Goal: Task Accomplishment & Management: Use online tool/utility

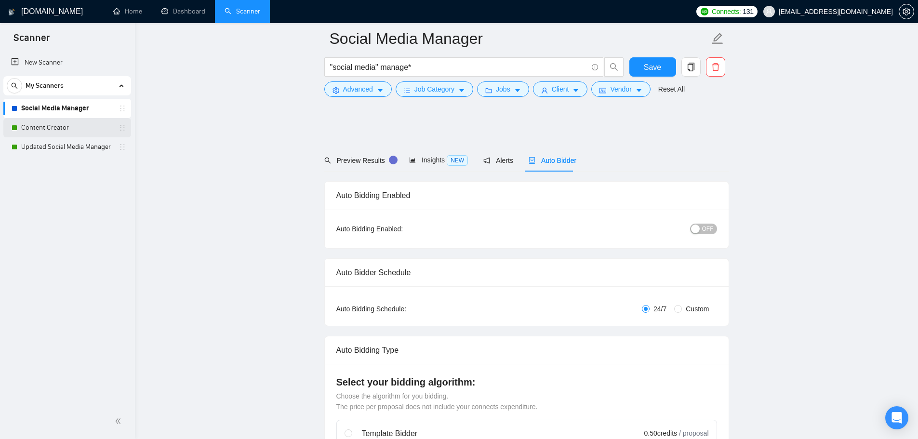
scroll to position [2603, 0]
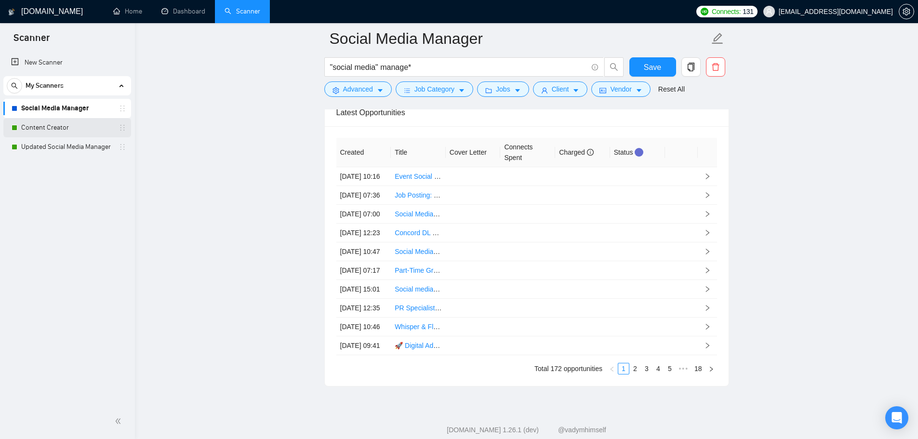
click at [53, 125] on link "Content Creator" at bounding box center [67, 127] width 92 height 19
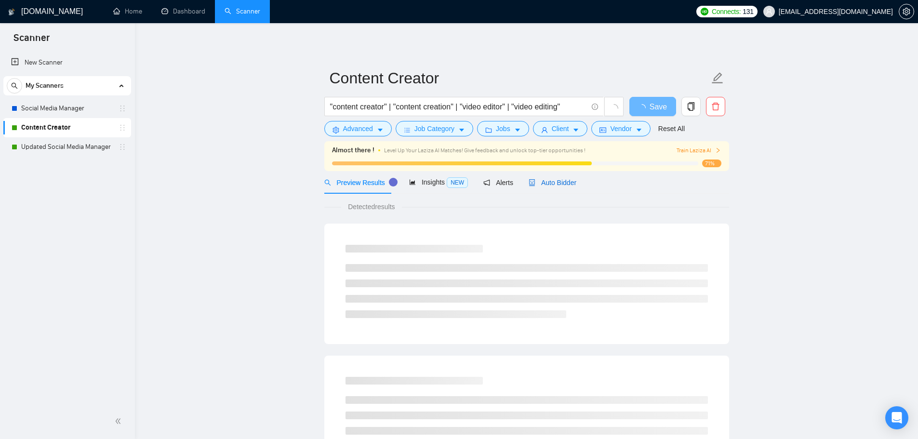
click at [544, 182] on span "Auto Bidder" at bounding box center [553, 183] width 48 height 8
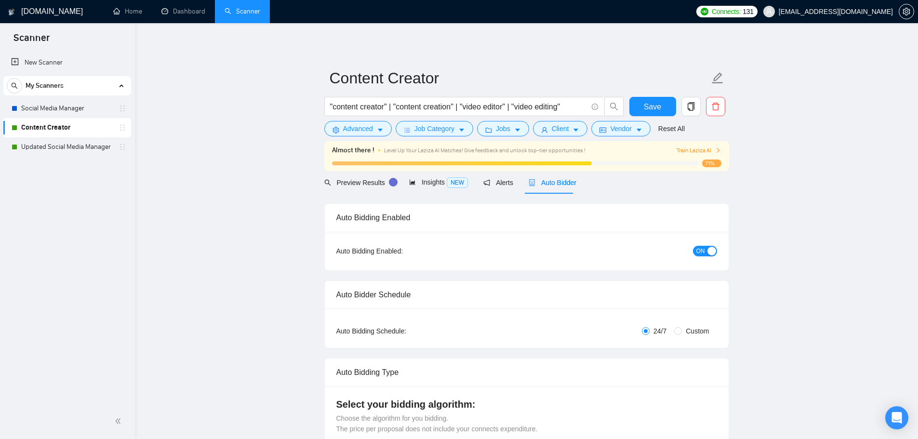
checkbox input "true"
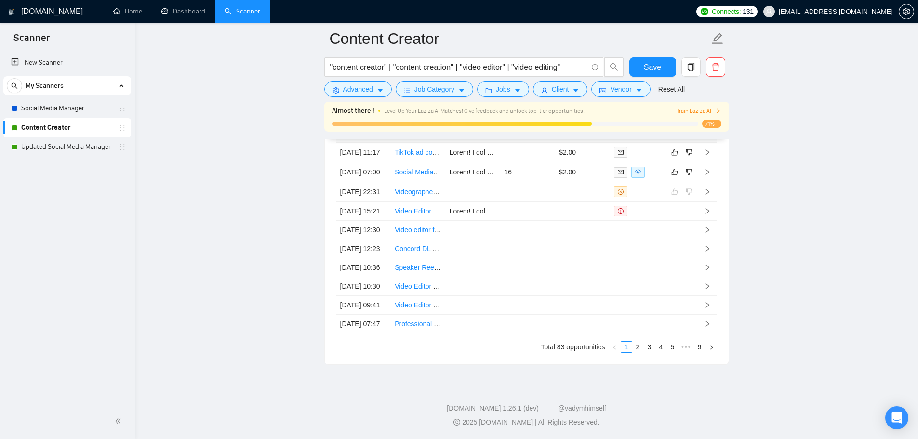
scroll to position [2600, 0]
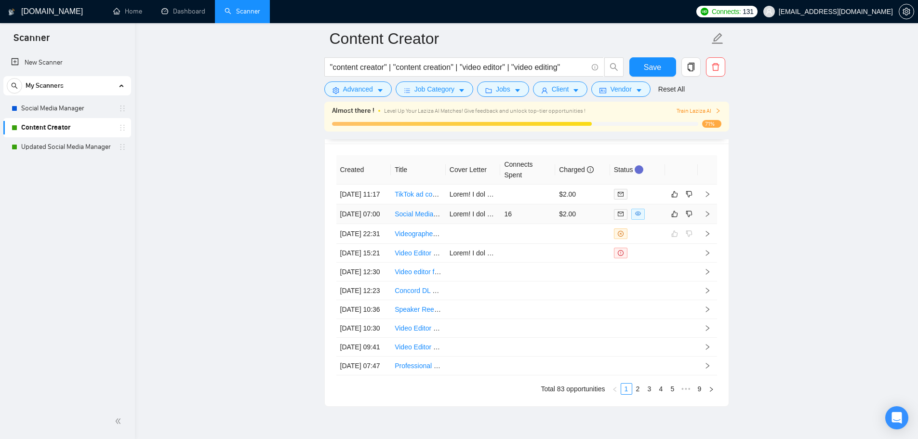
click at [534, 224] on td "16" at bounding box center [527, 214] width 55 height 20
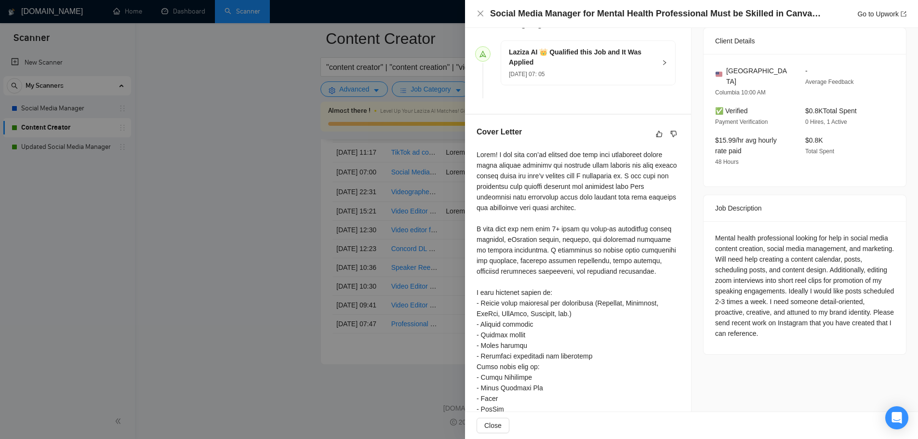
scroll to position [407, 0]
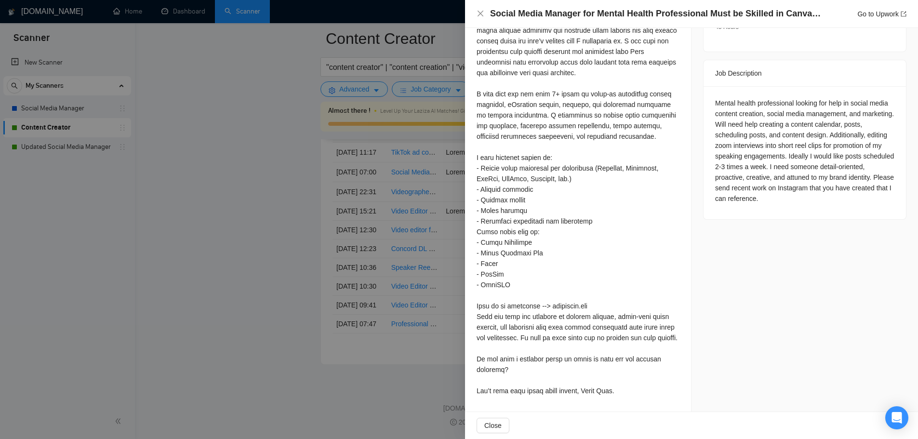
click at [243, 233] on div at bounding box center [459, 219] width 918 height 439
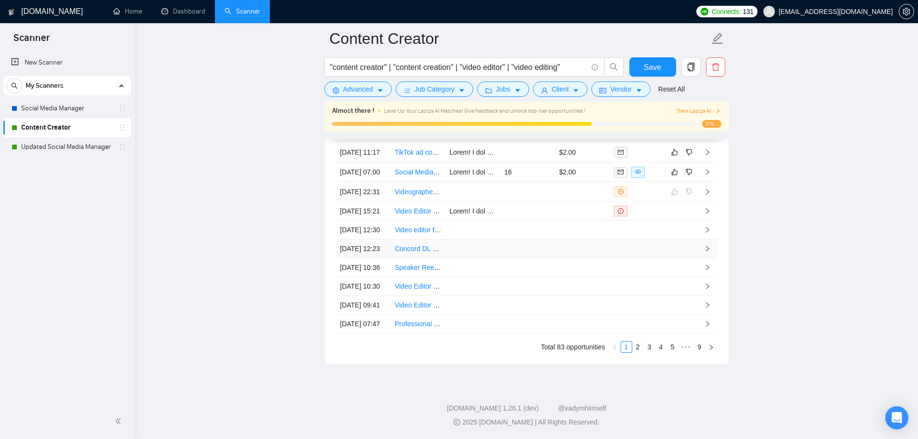
scroll to position [2551, 0]
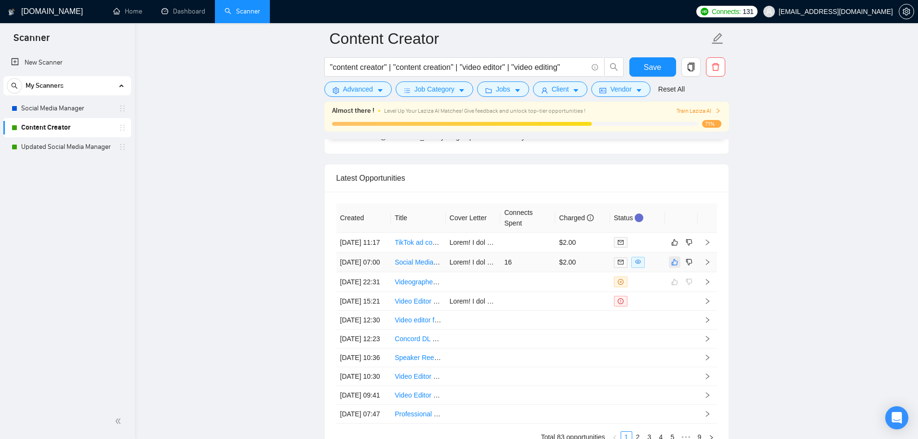
click at [674, 266] on icon "like" at bounding box center [674, 262] width 7 height 8
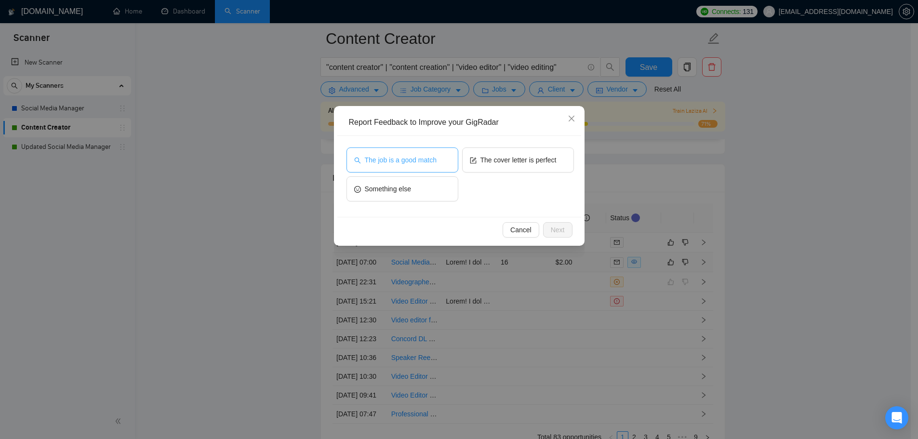
click at [394, 156] on span "The job is a good match" at bounding box center [401, 160] width 72 height 11
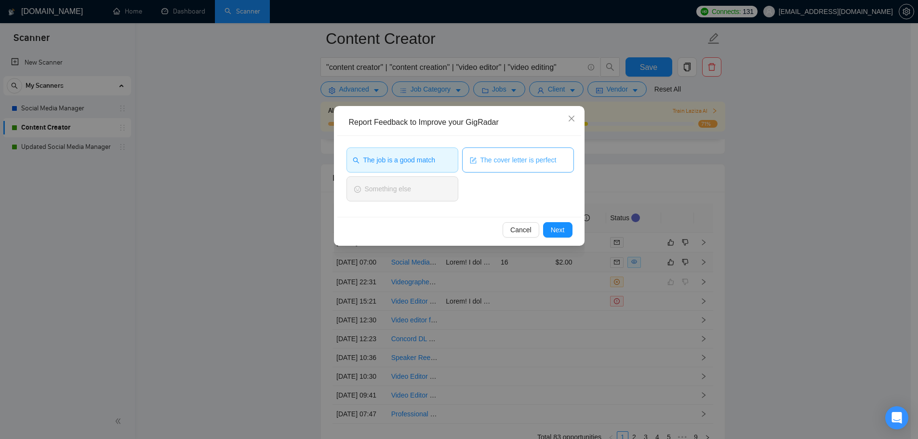
click at [524, 160] on span "The cover letter is perfect" at bounding box center [519, 160] width 76 height 11
click at [557, 230] on span "Next" at bounding box center [558, 230] width 14 height 11
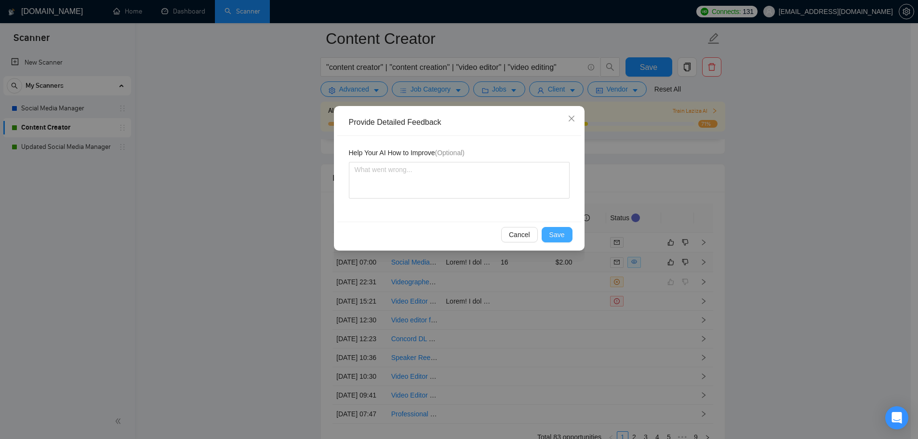
click at [558, 230] on span "Save" at bounding box center [556, 234] width 15 height 11
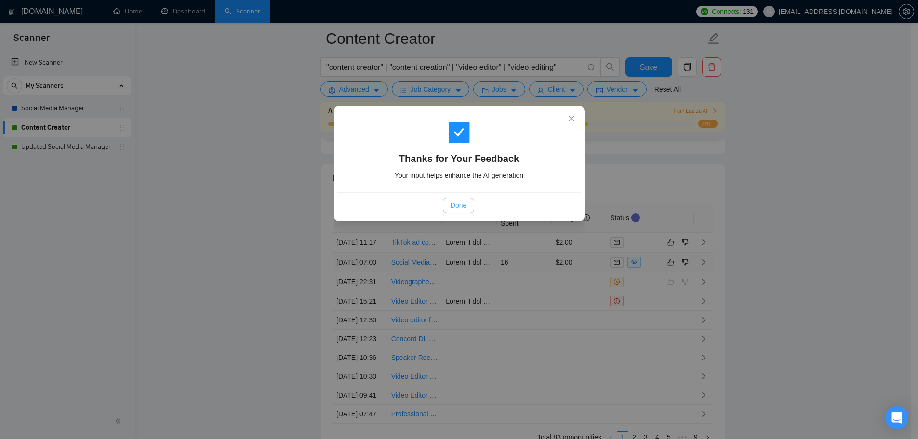
click at [459, 206] on span "Done" at bounding box center [459, 205] width 16 height 11
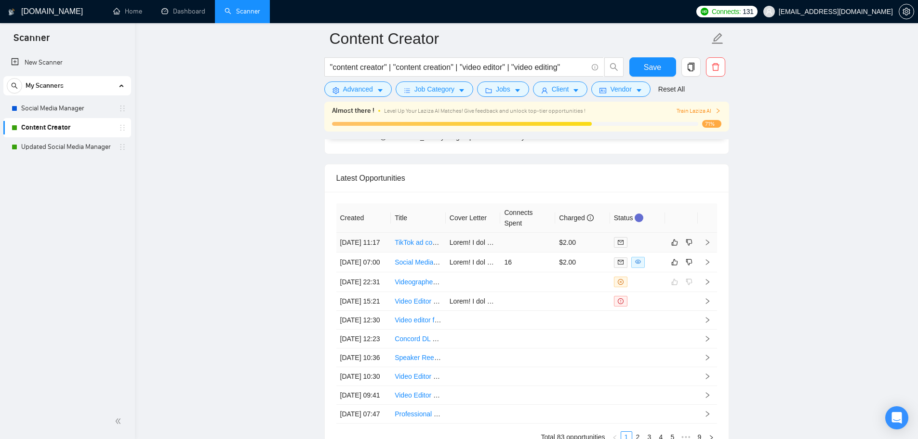
click at [528, 251] on td at bounding box center [527, 243] width 55 height 20
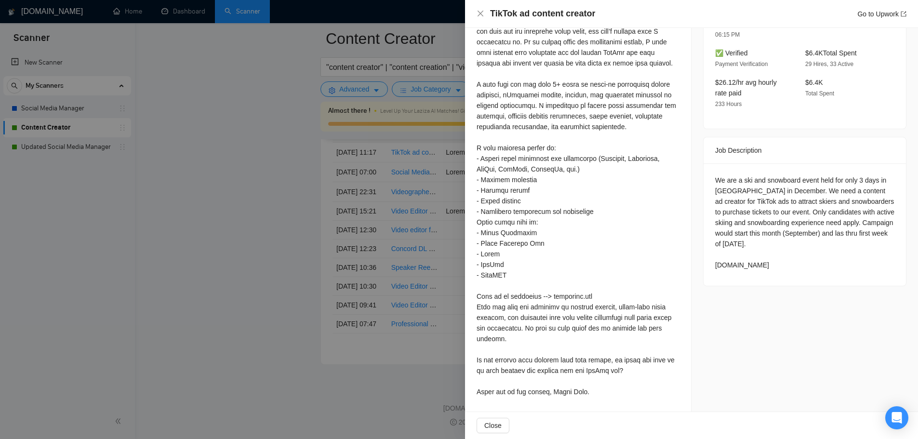
scroll to position [2696, 0]
drag, startPoint x: 711, startPoint y: 240, endPoint x: 767, endPoint y: 240, distance: 55.4
click at [767, 240] on div "We are a ski and snowboard event held for only 3 days in [GEOGRAPHIC_DATA] in D…" at bounding box center [804, 222] width 179 height 95
copy div "[DOMAIN_NAME]"
click at [393, 202] on div at bounding box center [459, 219] width 918 height 439
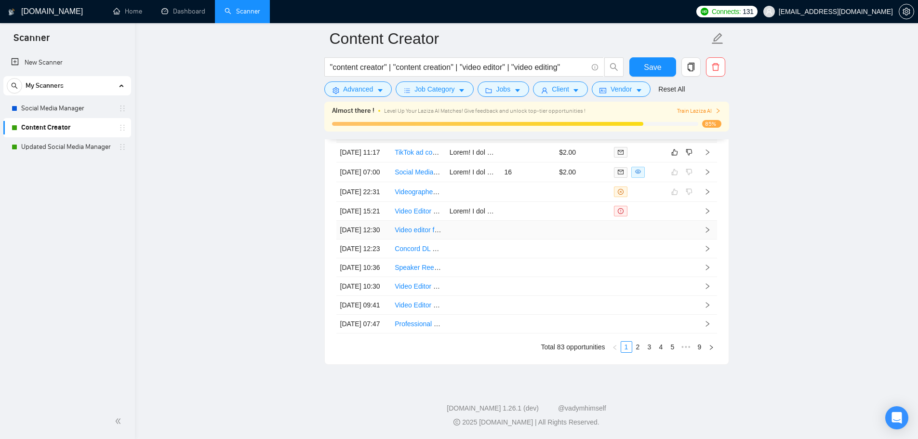
scroll to position [2600, 0]
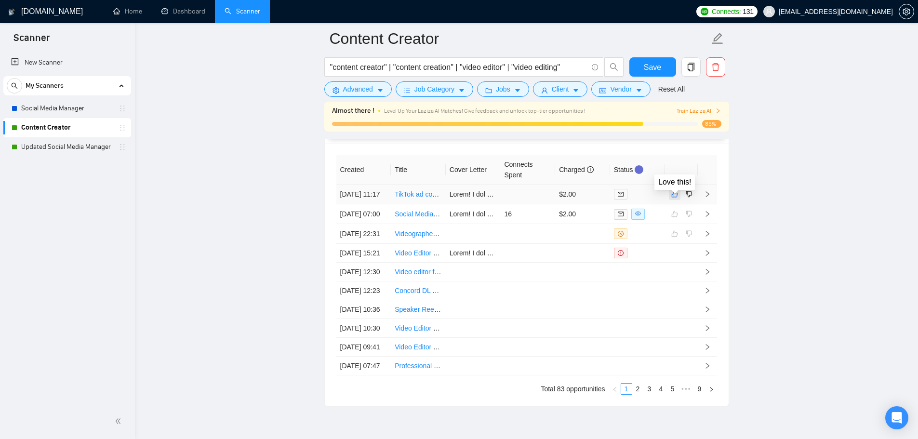
click at [677, 198] on icon "like" at bounding box center [674, 194] width 6 height 6
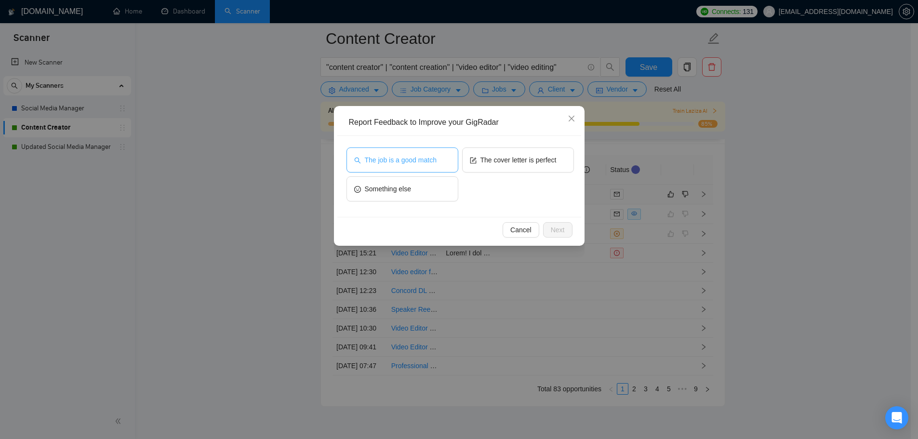
click at [395, 156] on span "The job is a good match" at bounding box center [401, 160] width 72 height 11
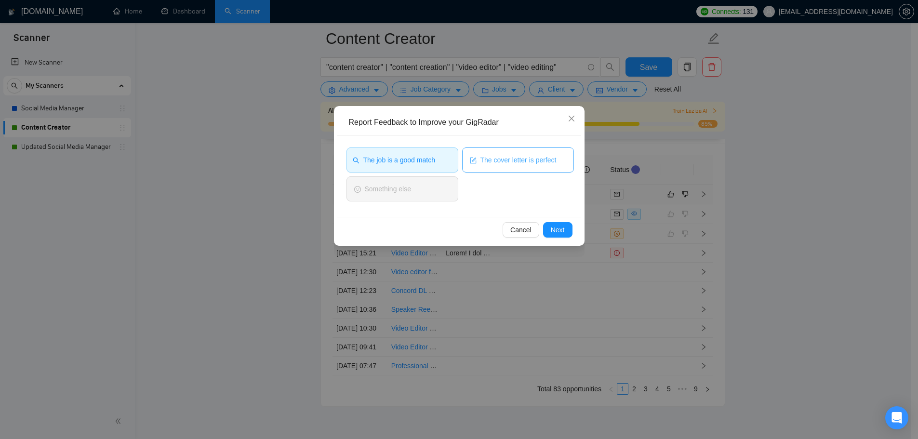
click at [524, 160] on span "The cover letter is perfect" at bounding box center [519, 160] width 76 height 11
click at [558, 230] on span "Next" at bounding box center [558, 230] width 14 height 11
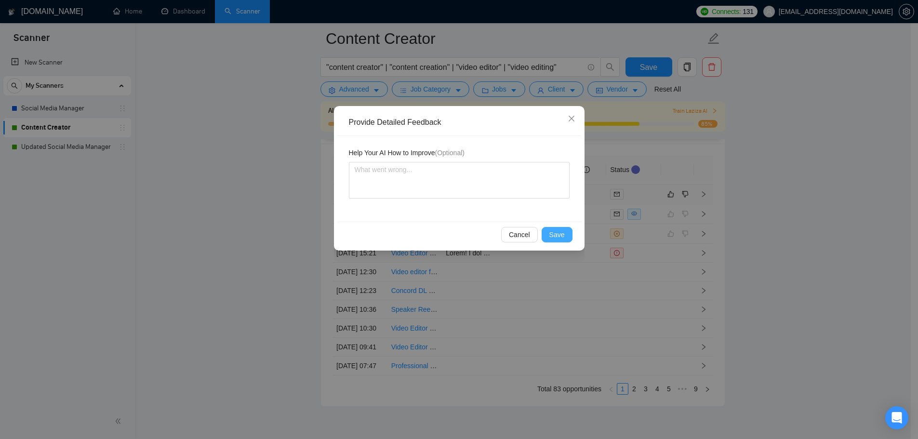
click at [555, 233] on span "Save" at bounding box center [556, 234] width 15 height 11
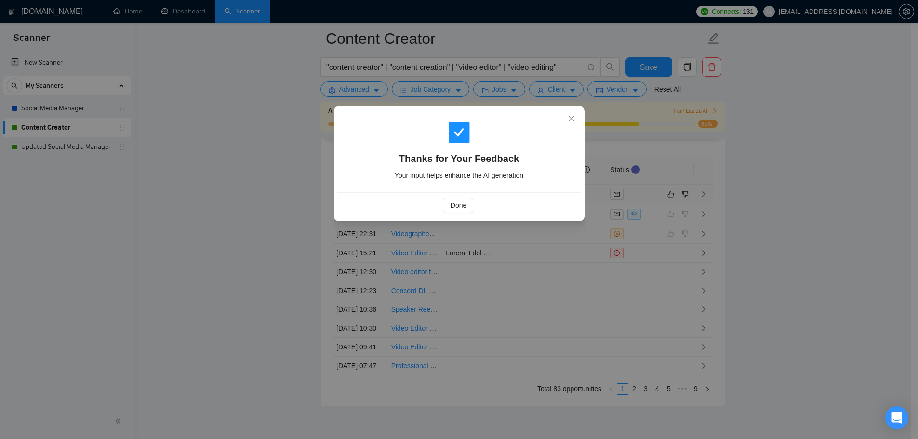
click at [462, 194] on div "Done" at bounding box center [459, 205] width 244 height 26
click at [463, 206] on span "Done" at bounding box center [459, 205] width 16 height 11
